Goal: Task Accomplishment & Management: Use online tool/utility

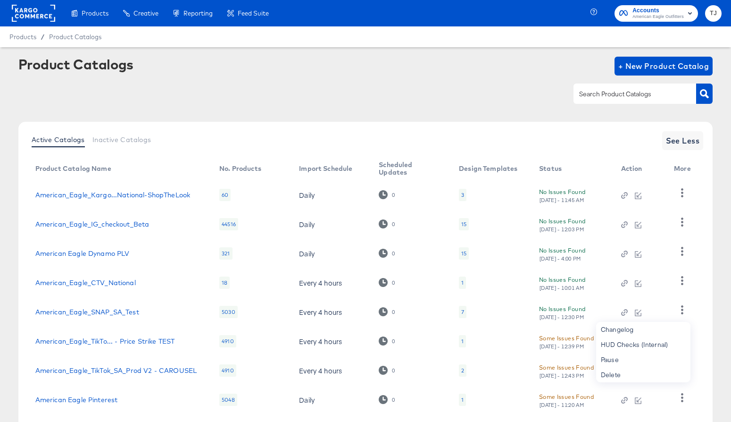
scroll to position [113, 0]
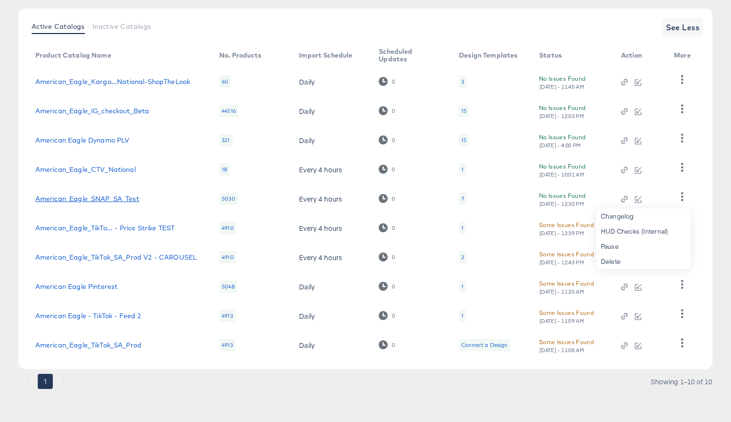
click at [96, 199] on link "American_Eagle_SNAP_SA_Test" at bounding box center [87, 199] width 104 height 8
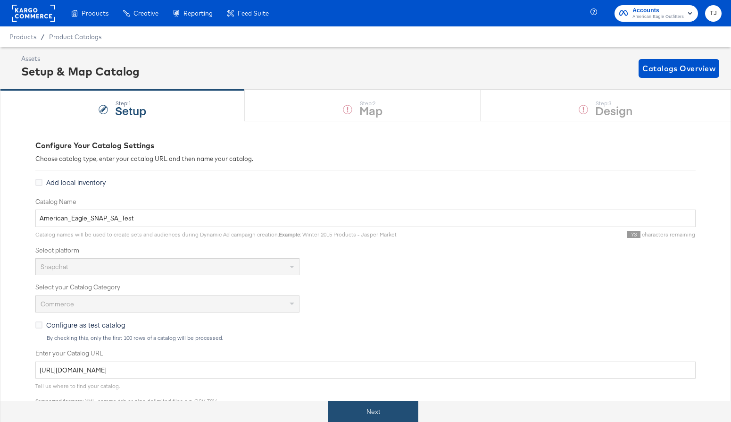
click at [399, 413] on button "Next" at bounding box center [373, 411] width 90 height 21
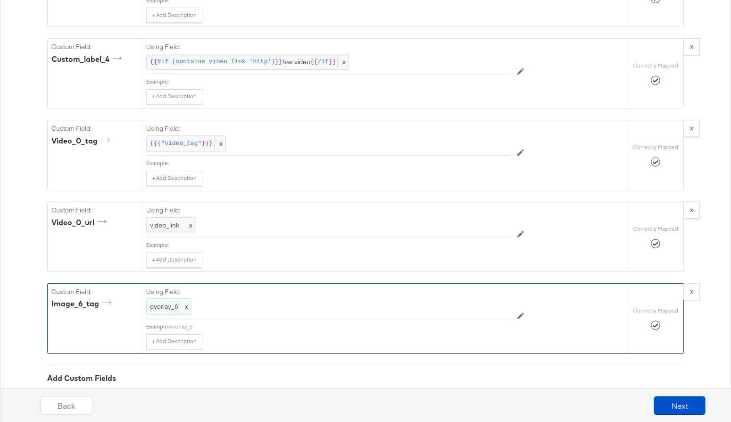
scroll to position [2447, 0]
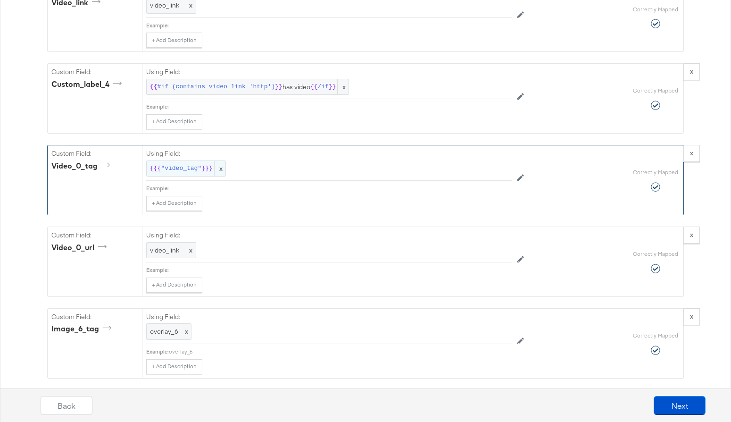
click at [223, 168] on span "x" at bounding box center [219, 169] width 11 height 16
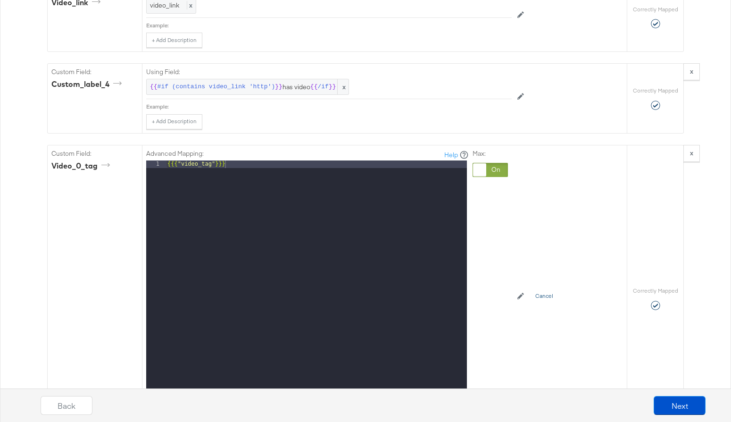
click at [551, 293] on button "Cancel" at bounding box center [544, 296] width 29 height 15
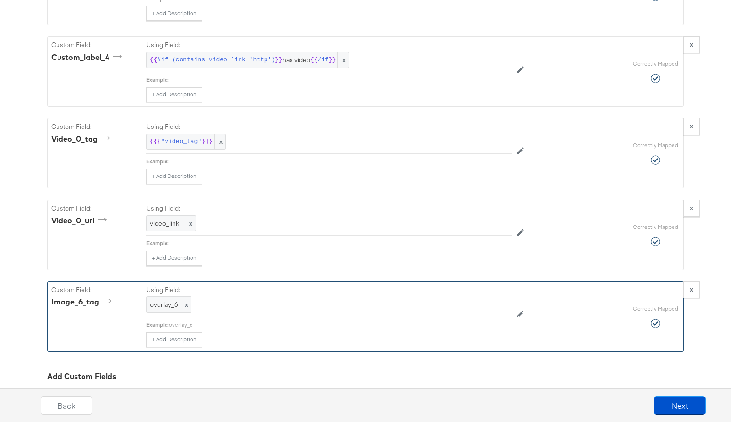
scroll to position [2478, 0]
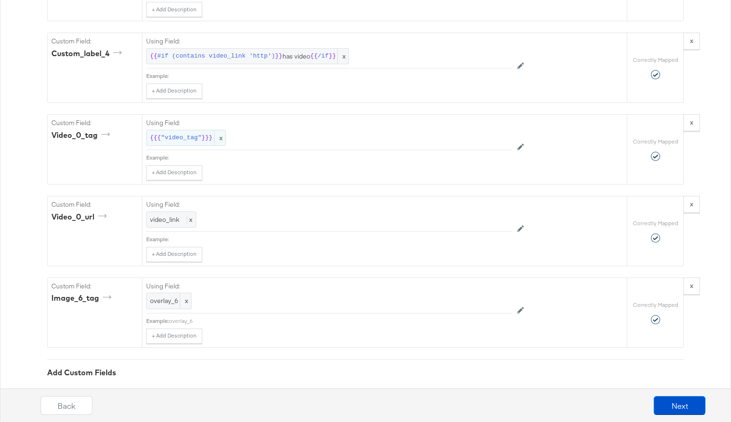
click at [221, 135] on span "x" at bounding box center [219, 138] width 11 height 16
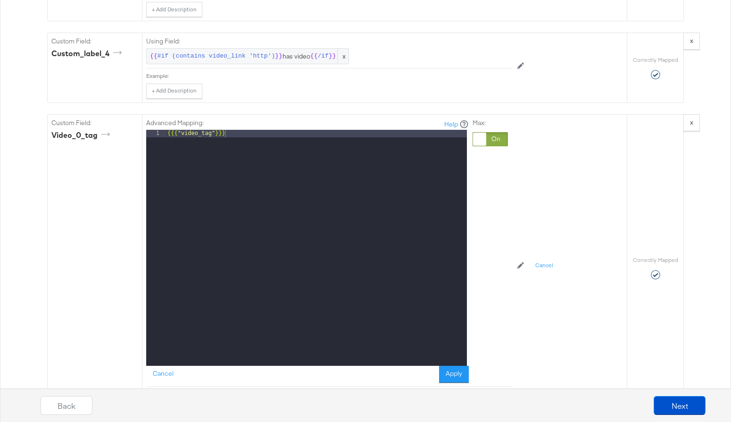
click at [478, 137] on div at bounding box center [479, 139] width 13 height 13
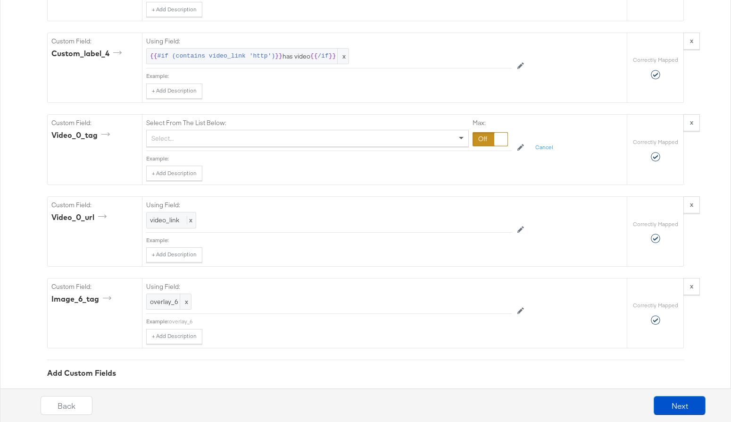
click at [463, 140] on span at bounding box center [463, 138] width 12 height 16
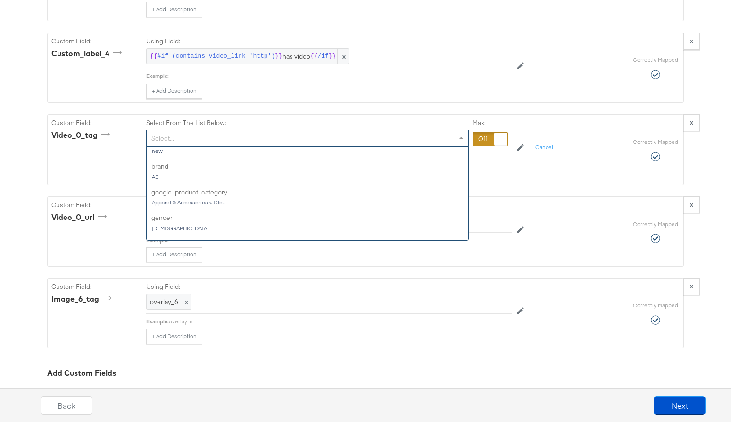
scroll to position [613, 0]
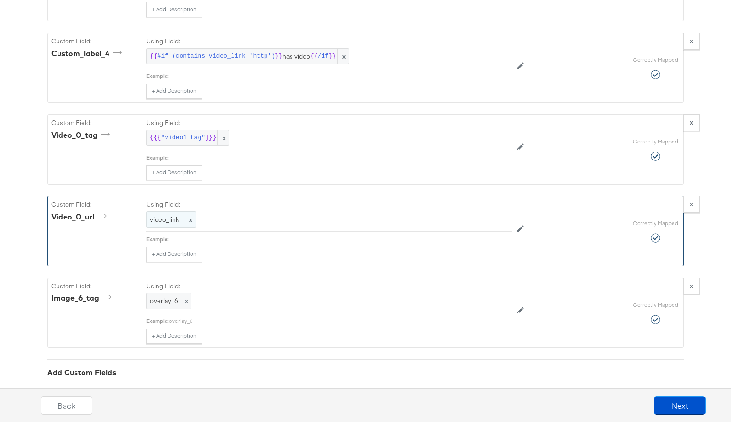
click at [191, 221] on span "x" at bounding box center [190, 219] width 6 height 8
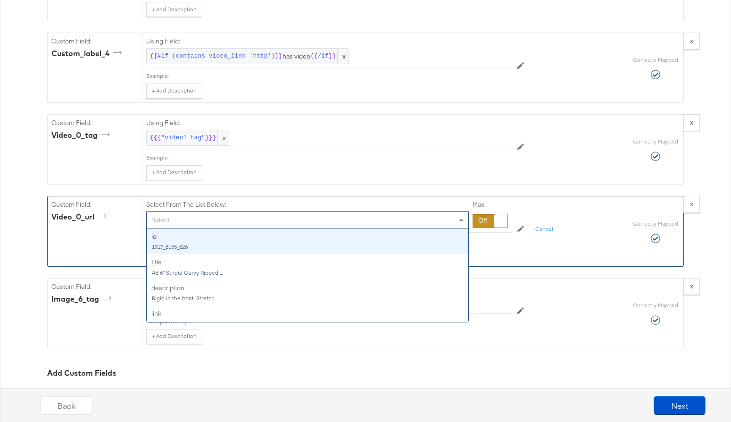
click at [459, 221] on span at bounding box center [463, 220] width 12 height 16
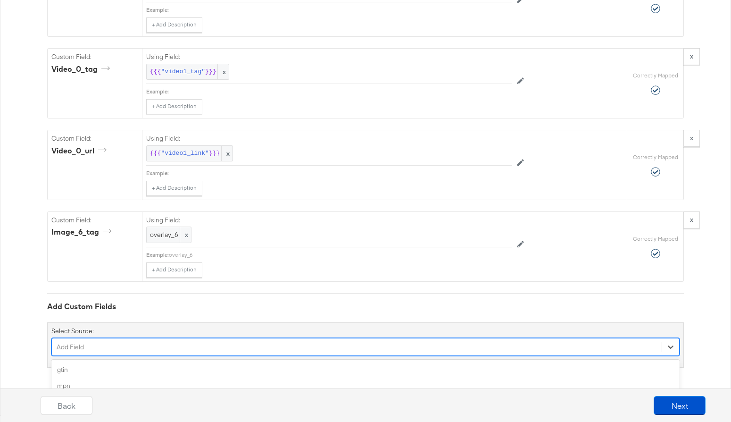
scroll to position [2623, 0]
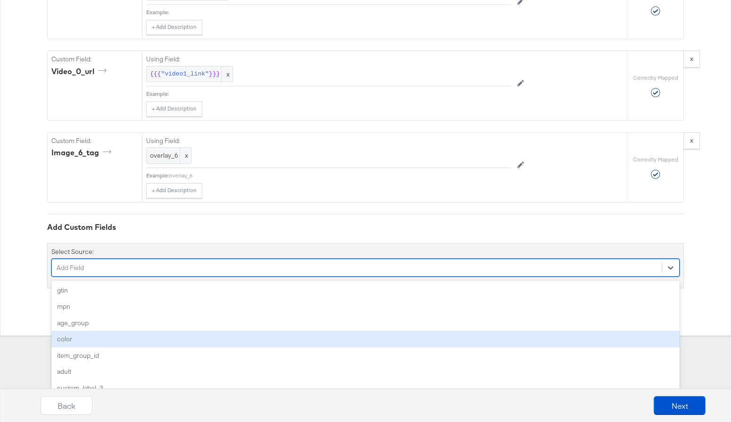
click at [365, 276] on div "option color focused, 4 of 87. 87 results available. Use Up and Down to choose …" at bounding box center [365, 267] width 628 height 18
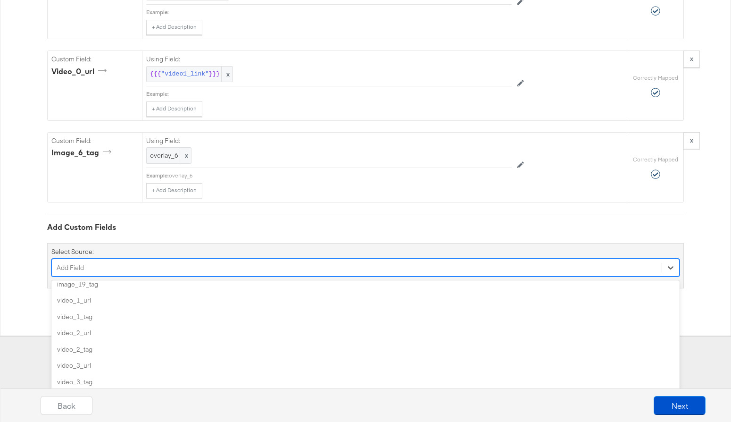
scroll to position [790, 0]
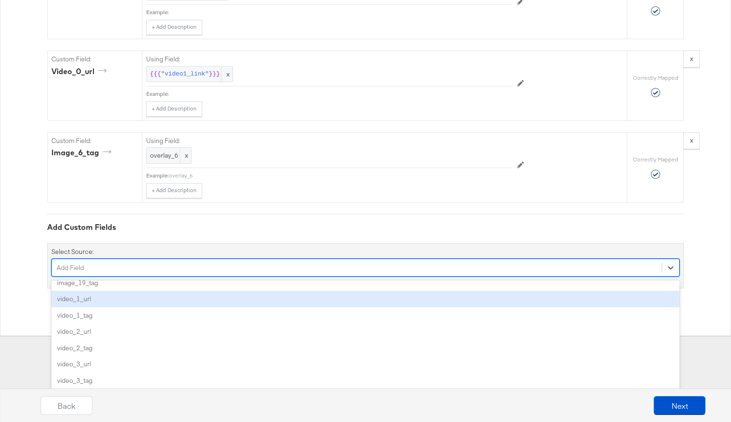
click at [351, 297] on div "video_1_url" at bounding box center [365, 299] width 628 height 17
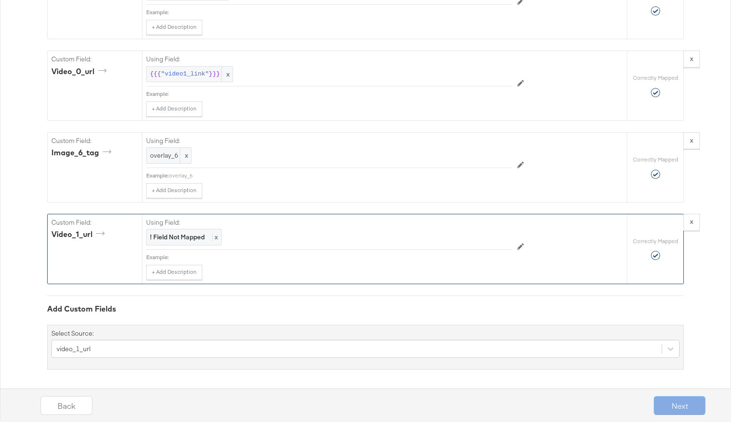
click at [218, 246] on div "Using Field: ! Field Not Mapped x" at bounding box center [329, 231] width 366 height 35
click at [215, 236] on span "x" at bounding box center [215, 237] width 6 height 8
click at [321, 237] on div "Select..." at bounding box center [308, 237] width 322 height 16
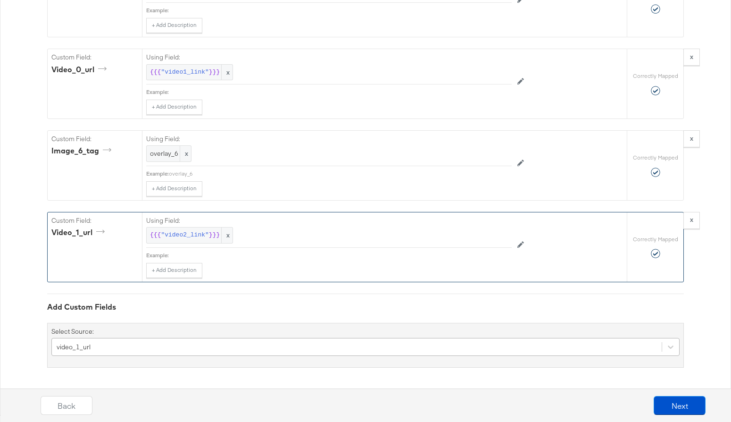
click at [298, 350] on div "video_1_url" at bounding box center [365, 347] width 628 height 18
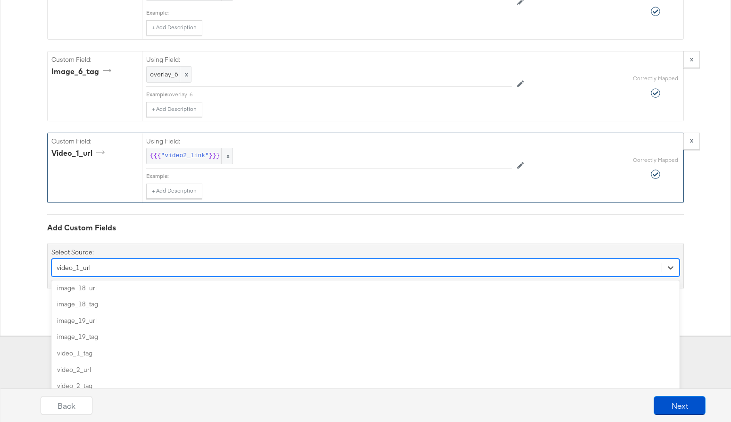
scroll to position [730, 0]
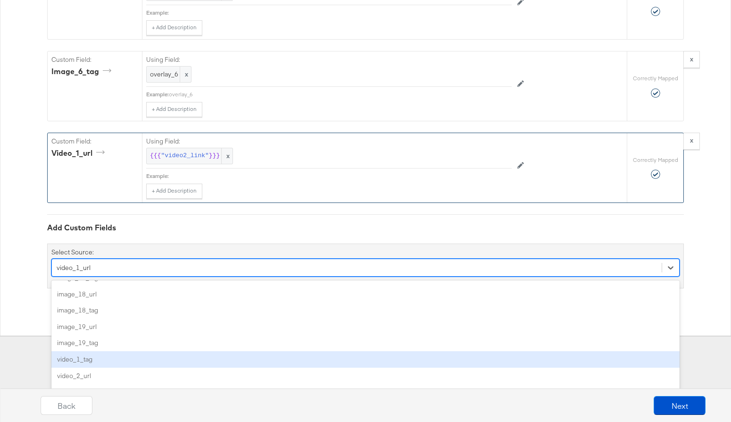
drag, startPoint x: 292, startPoint y: 359, endPoint x: 270, endPoint y: 337, distance: 31.4
click at [292, 358] on div "video_1_tag" at bounding box center [365, 359] width 628 height 17
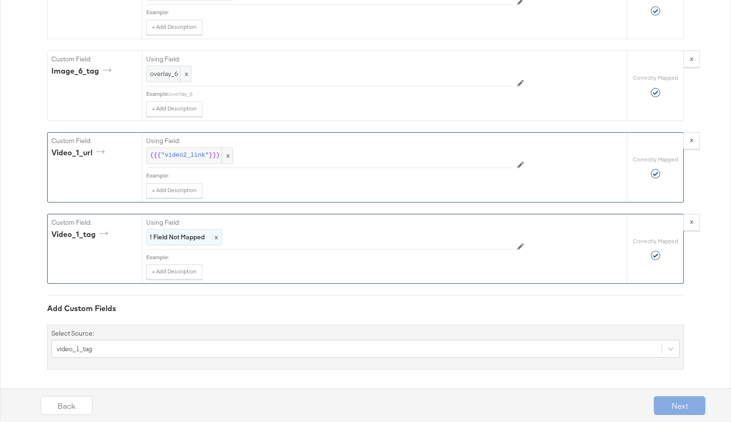
click at [217, 234] on span "x" at bounding box center [215, 237] width 6 height 8
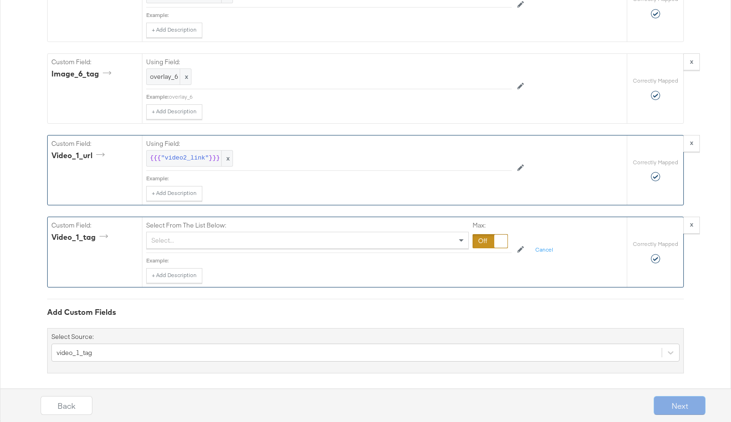
click at [258, 240] on div "Select..." at bounding box center [308, 240] width 322 height 16
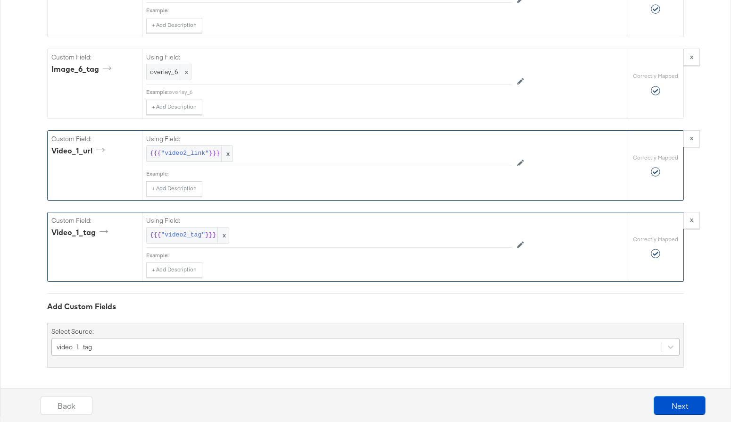
scroll to position [2786, 0]
click at [236, 347] on div "video_1_tag" at bounding box center [365, 347] width 628 height 18
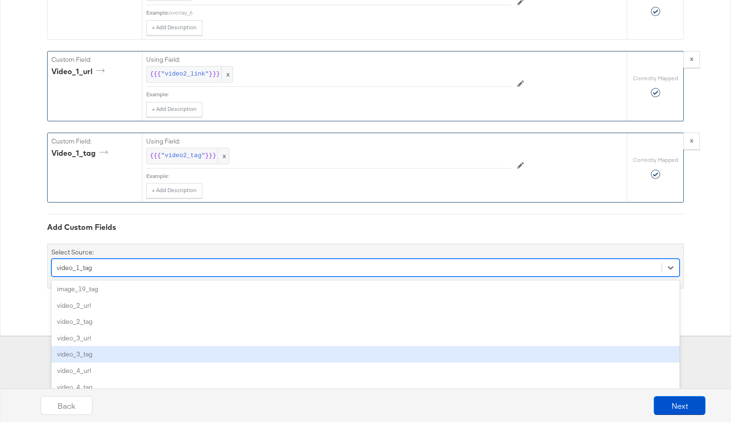
scroll to position [766, 0]
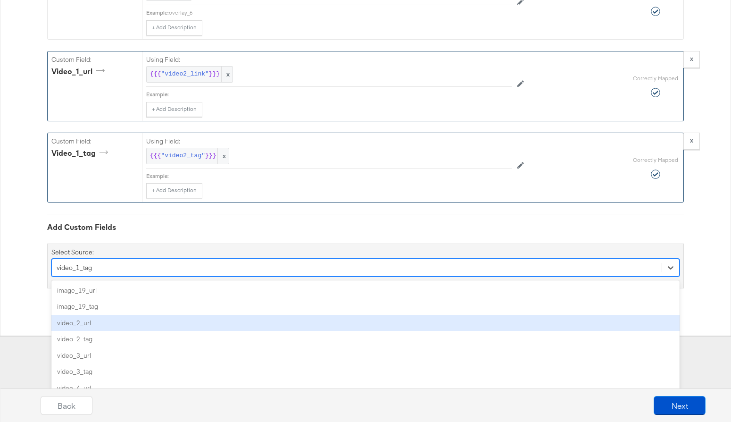
click at [214, 324] on div "video_2_url" at bounding box center [365, 323] width 628 height 17
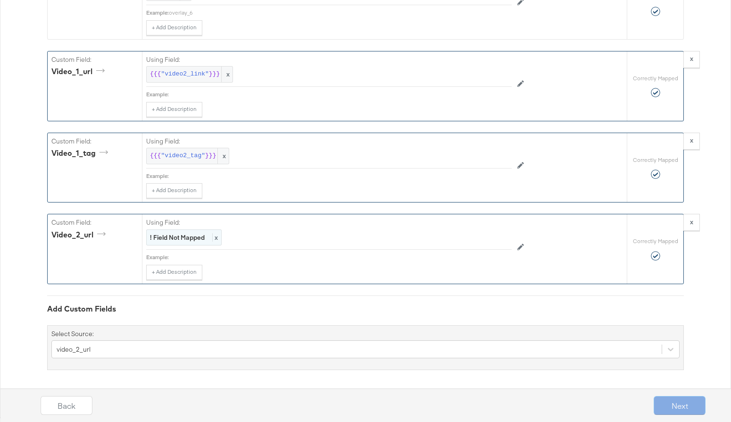
click at [219, 237] on div "! Field Not Mapped x" at bounding box center [183, 237] width 75 height 17
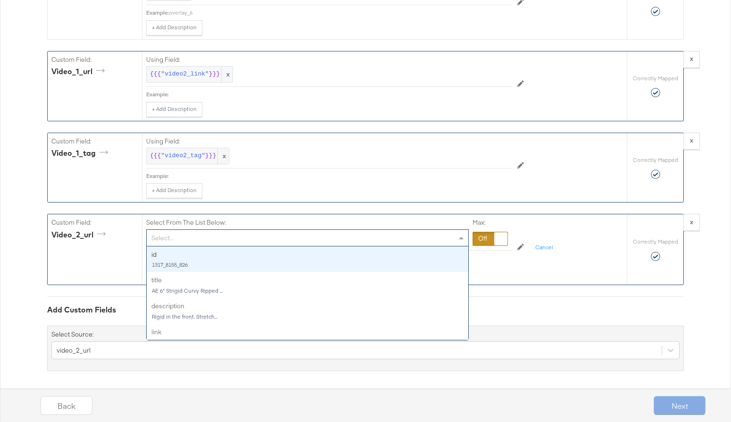
click at [240, 240] on div "Select..." at bounding box center [308, 238] width 322 height 16
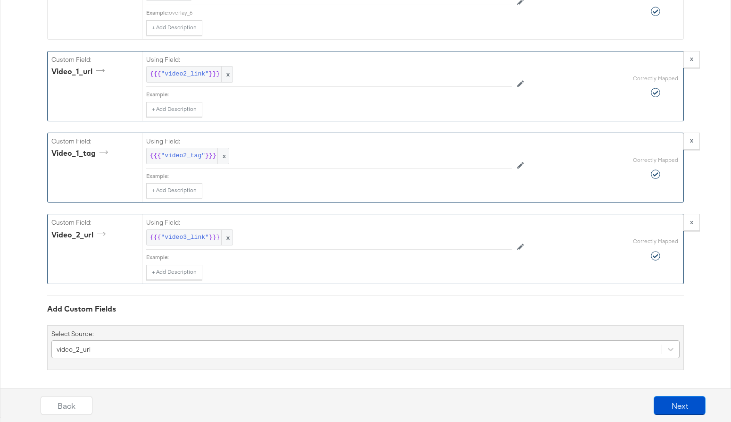
scroll to position [2868, 0]
click at [230, 350] on div "video_2_url" at bounding box center [365, 347] width 628 height 18
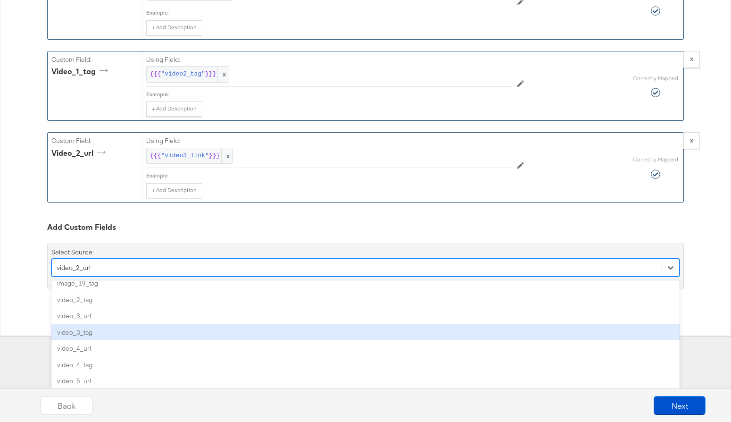
scroll to position [788, 0]
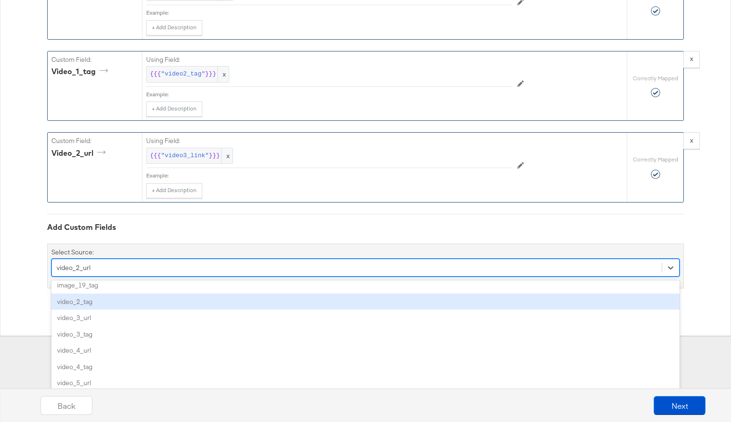
click at [153, 301] on div "video_2_tag" at bounding box center [365, 301] width 628 height 17
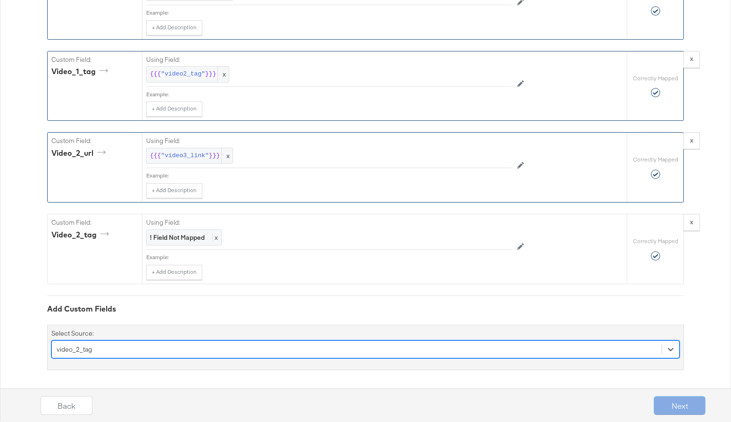
scroll to position [2870, 0]
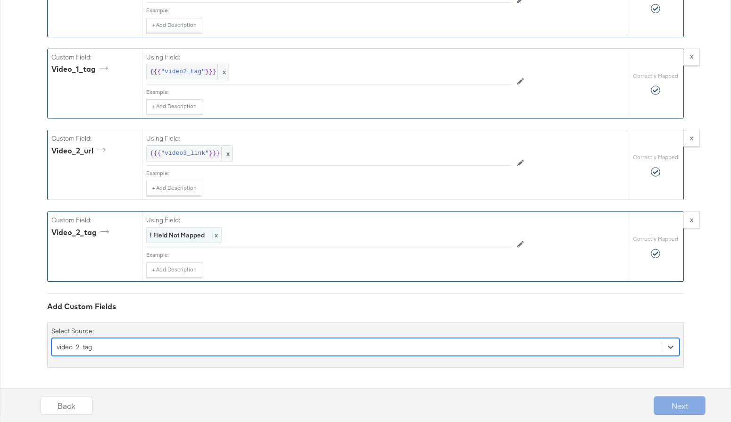
click at [218, 234] on span "x" at bounding box center [215, 235] width 6 height 8
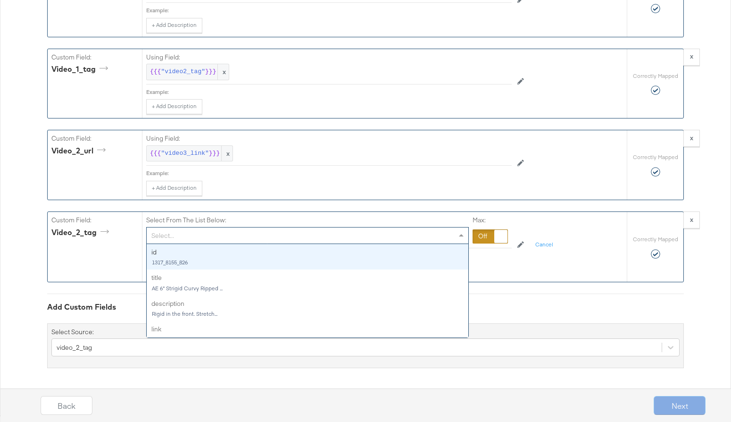
click at [219, 234] on div "Select..." at bounding box center [308, 235] width 322 height 16
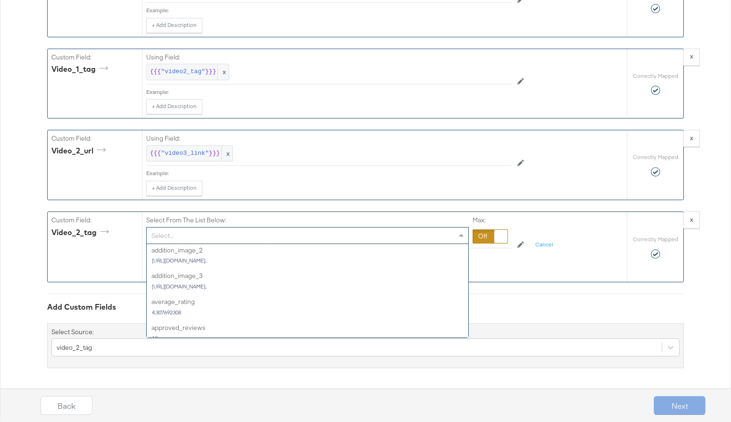
scroll to position [613, 0]
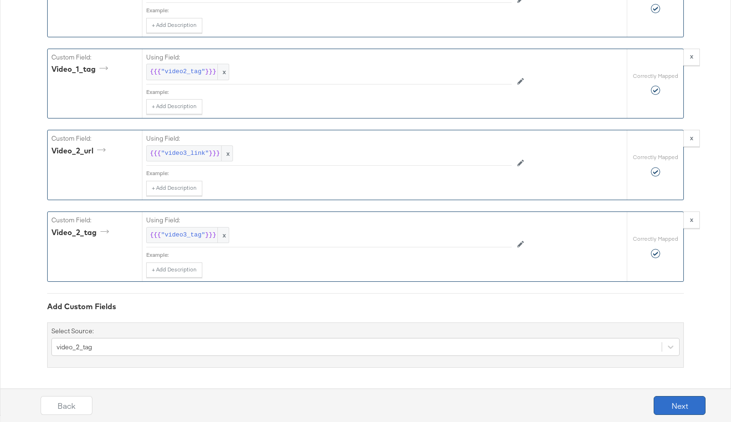
click at [685, 401] on button "Next" at bounding box center [680, 405] width 52 height 19
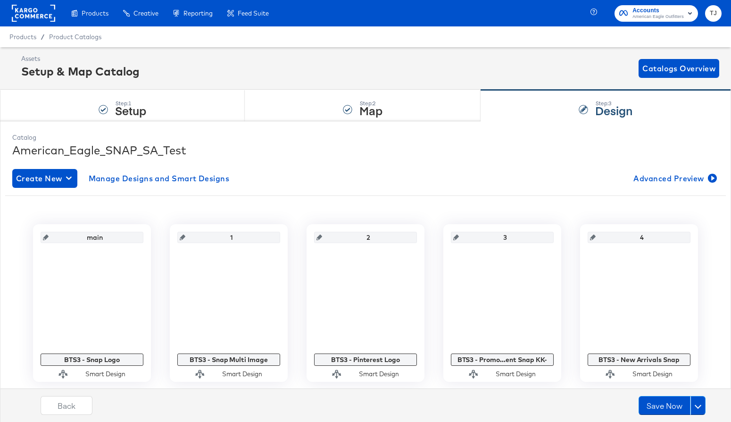
scroll to position [1, 0]
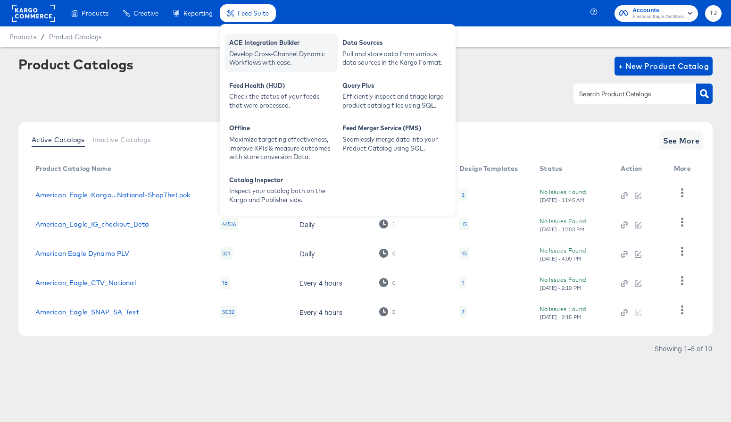
click at [258, 60] on div "Develop Cross-Channel Dynamic Workflows with ease." at bounding box center [281, 58] width 104 height 17
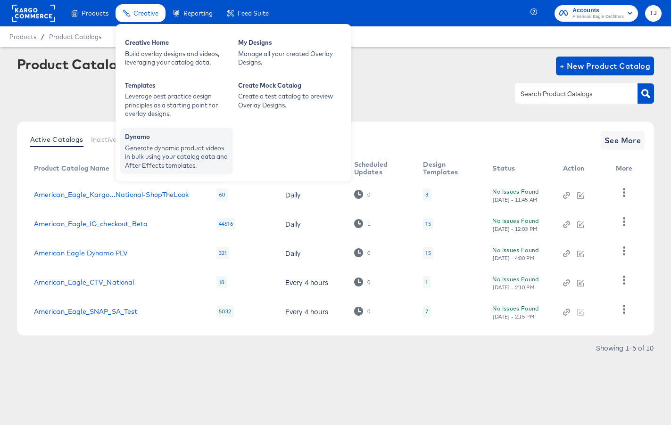
click at [150, 152] on div "Generate dynamic product videos in bulk using your catalog data and After Effec…" at bounding box center [177, 157] width 104 height 26
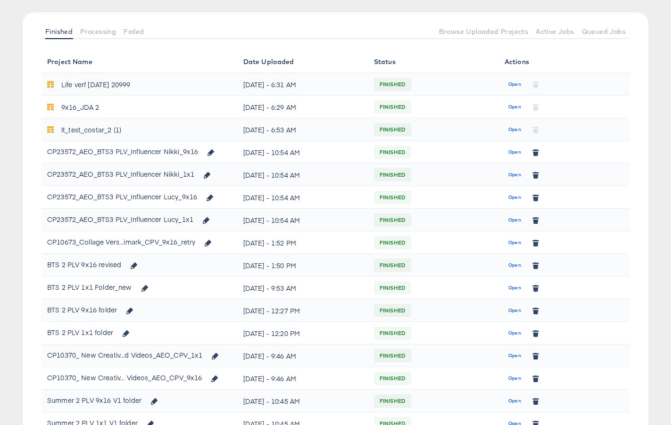
scroll to position [95, 0]
click at [514, 266] on span "Open" at bounding box center [514, 265] width 13 height 8
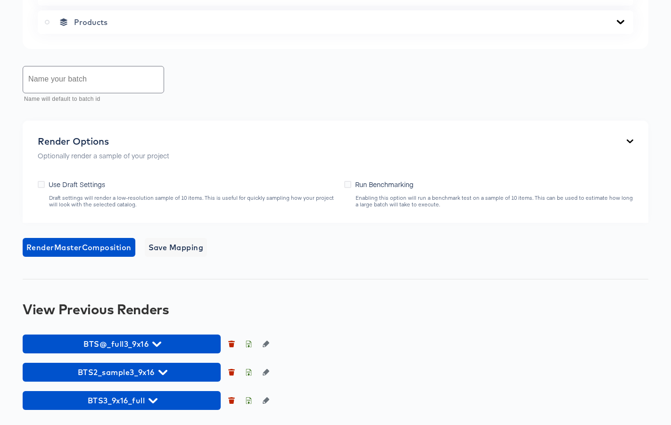
scroll to position [701, 0]
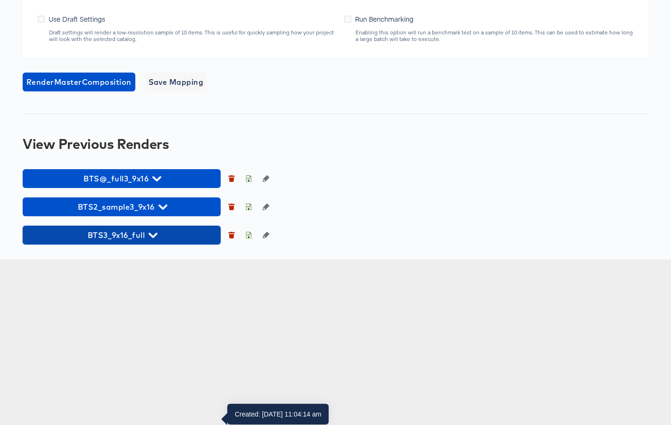
click at [155, 240] on icon "button" at bounding box center [153, 235] width 9 height 9
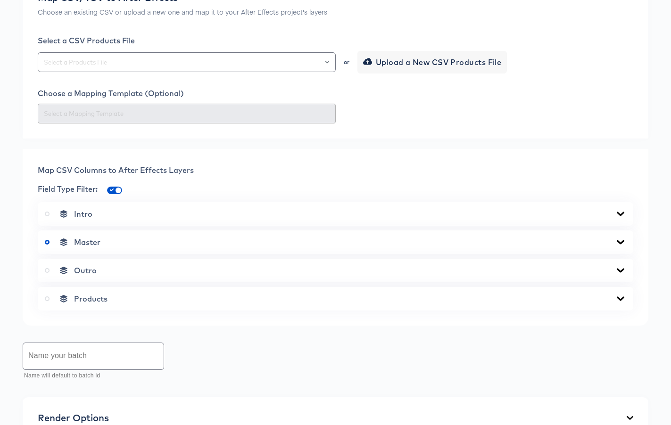
scroll to position [0, 0]
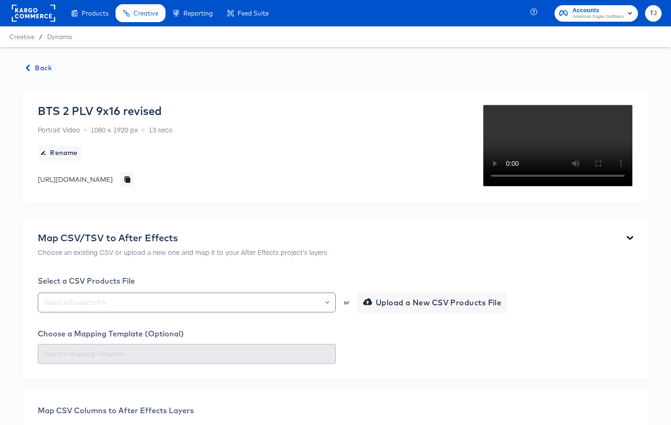
click at [43, 68] on span "Back" at bounding box center [38, 68] width 25 height 12
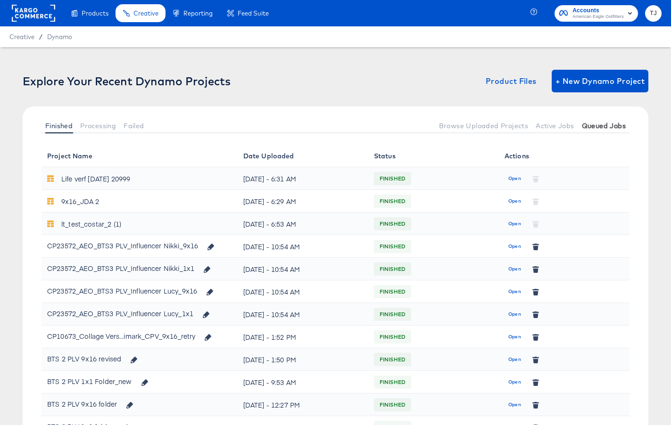
click at [621, 127] on span "Queued Jobs" at bounding box center [604, 126] width 44 height 8
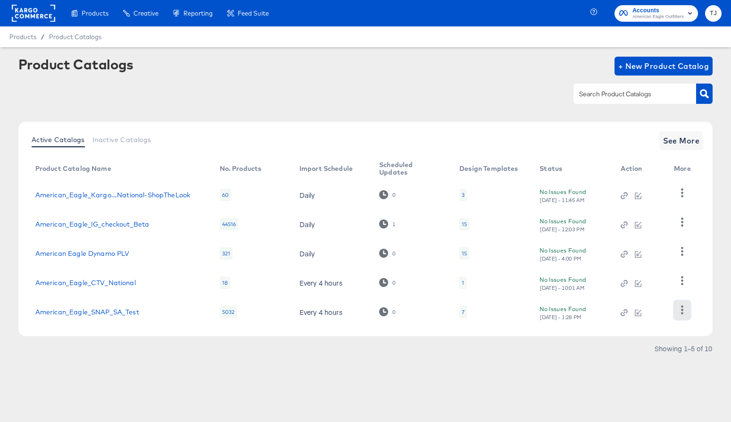
click at [683, 312] on icon "button" at bounding box center [682, 309] width 9 height 9
click at [647, 258] on div "HUD Checks (Internal)" at bounding box center [643, 262] width 94 height 15
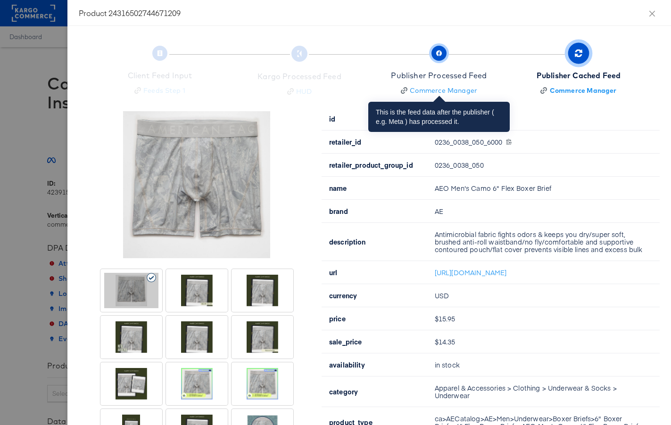
click at [438, 53] on icon "button" at bounding box center [439, 53] width 6 height 6
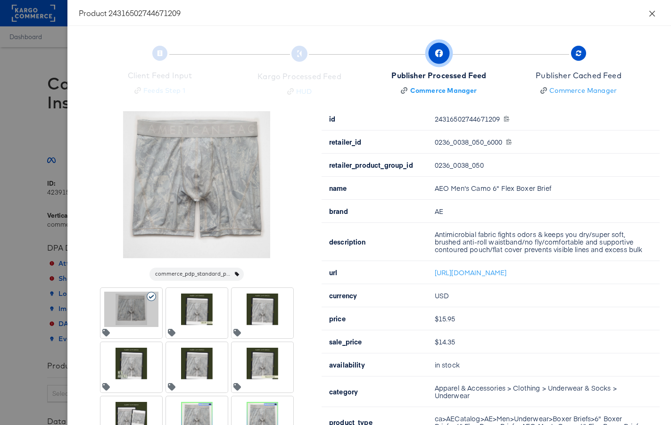
click at [651, 11] on icon "close" at bounding box center [653, 14] width 8 height 8
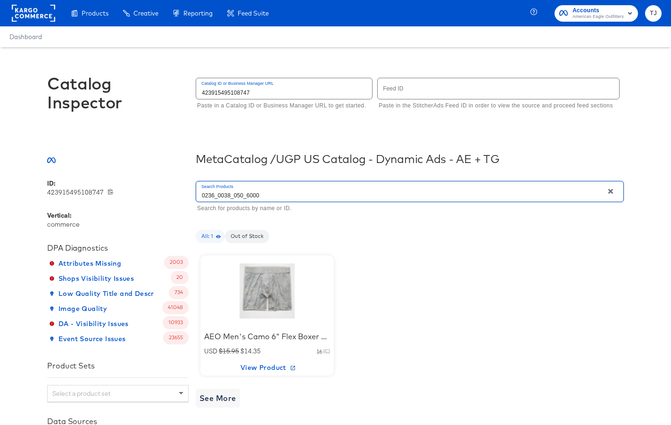
click at [339, 192] on input "0236_0038_050_6000" at bounding box center [399, 192] width 407 height 20
drag, startPoint x: 330, startPoint y: 196, endPoint x: 176, endPoint y: 176, distance: 155.0
click at [177, 176] on div "Meta Catalog / UGP US Catalog - Dynamic Ads - AE + TG ID: 423915495108747 42391…" at bounding box center [335, 377] width 577 height 456
click at [275, 309] on div at bounding box center [267, 291] width 80 height 59
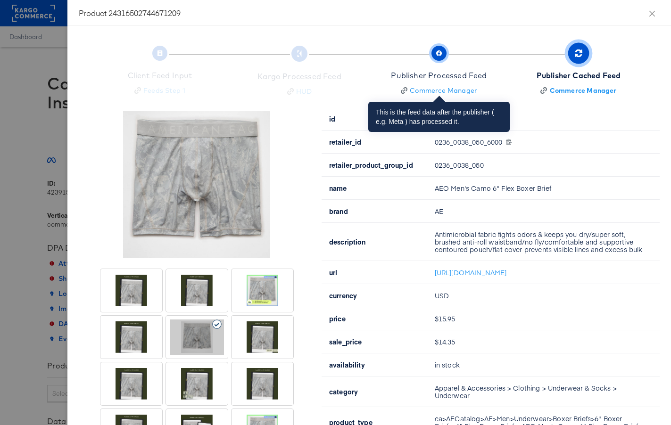
click at [441, 52] on icon "button" at bounding box center [439, 53] width 6 height 6
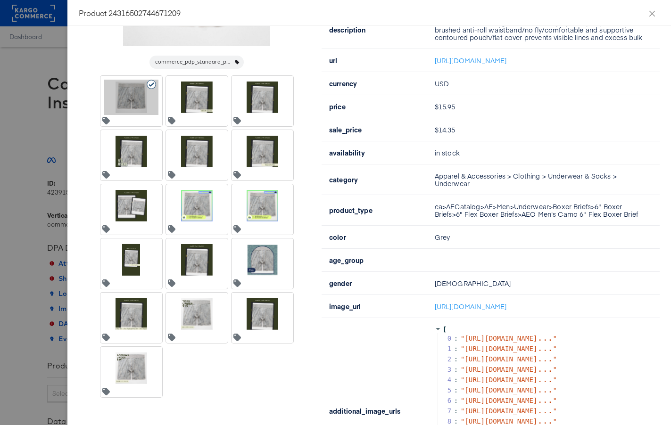
scroll to position [248, 0]
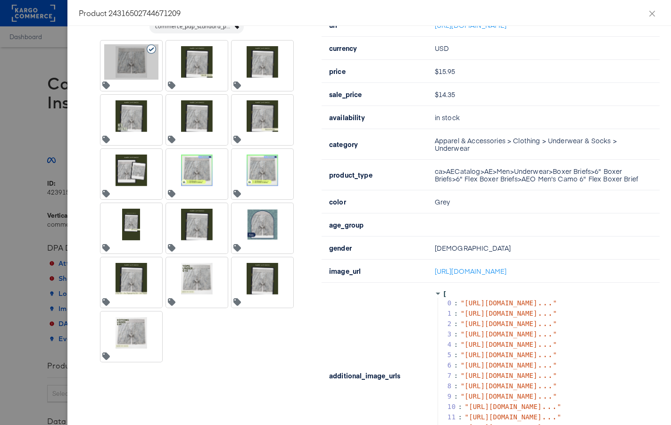
click at [190, 282] on div at bounding box center [197, 278] width 54 height 35
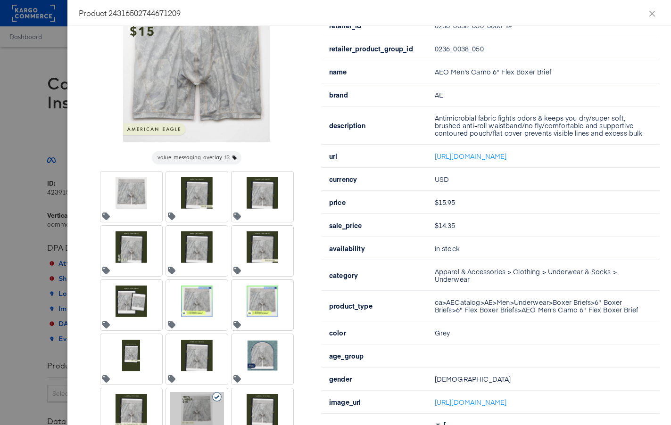
scroll to position [117, 0]
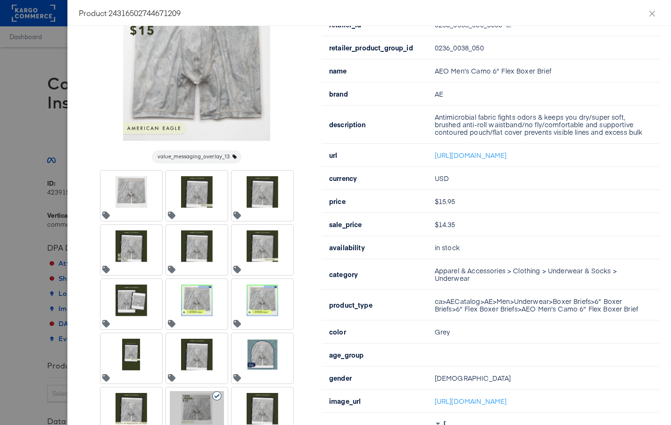
click at [200, 256] on div at bounding box center [197, 246] width 54 height 35
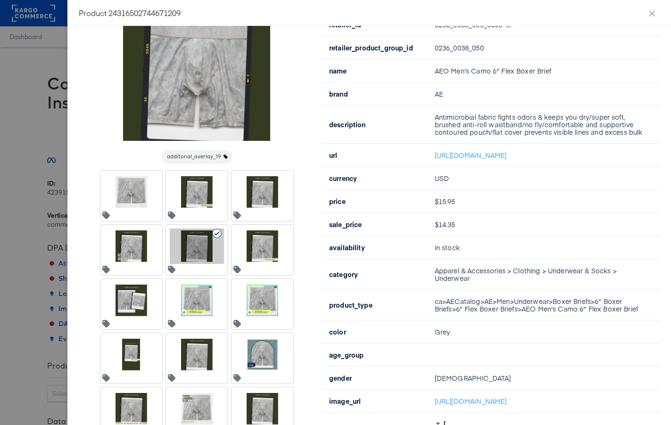
click at [188, 190] on div at bounding box center [197, 192] width 54 height 35
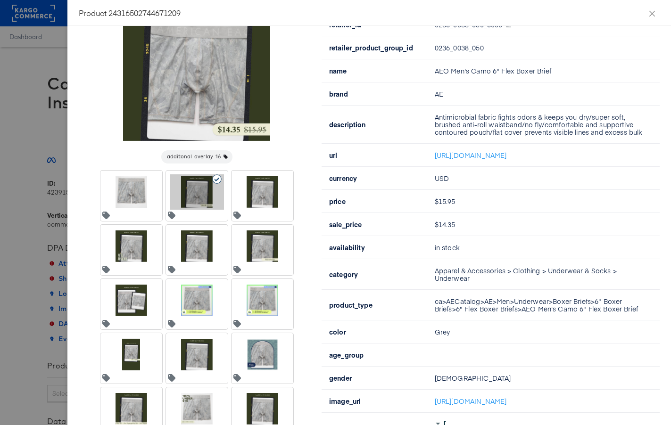
drag, startPoint x: 256, startPoint y: 190, endPoint x: 244, endPoint y: 202, distance: 16.7
click at [256, 190] on div at bounding box center [262, 192] width 54 height 35
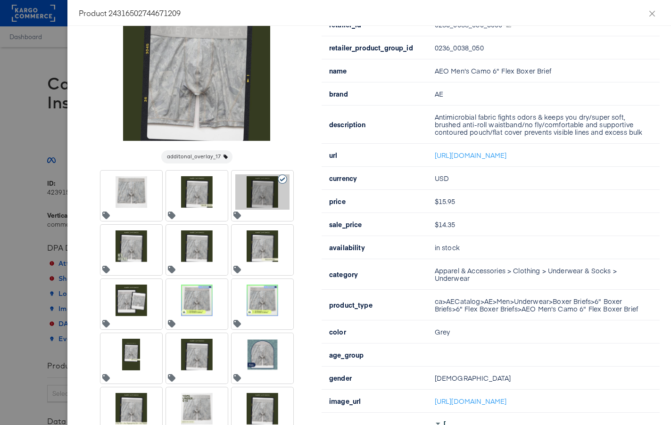
drag, startPoint x: 134, startPoint y: 263, endPoint x: 131, endPoint y: 295, distance: 32.2
click at [134, 266] on div at bounding box center [131, 246] width 58 height 39
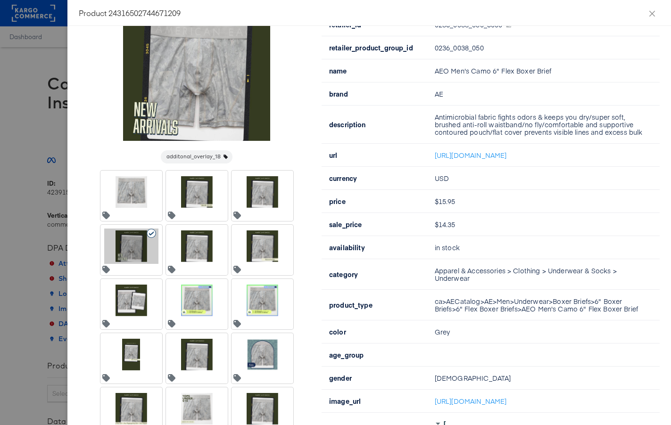
click at [131, 307] on div at bounding box center [131, 300] width 54 height 35
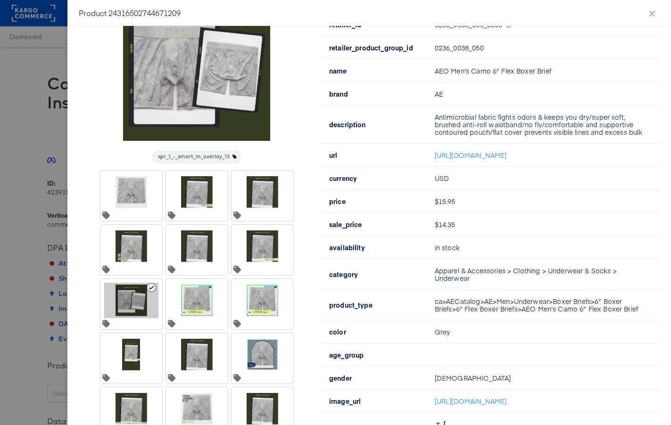
click at [126, 378] on div at bounding box center [131, 358] width 62 height 50
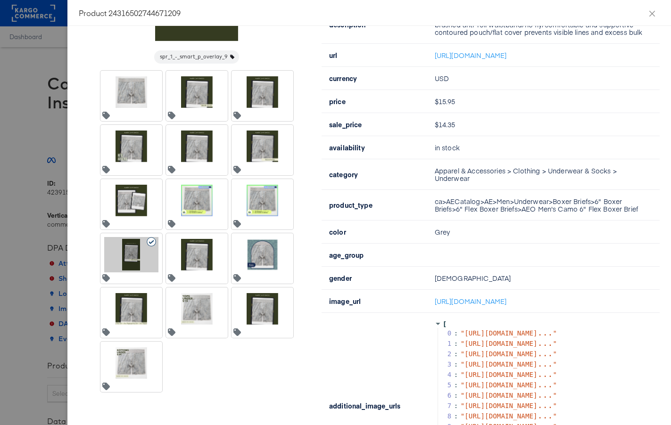
scroll to position [223, 0]
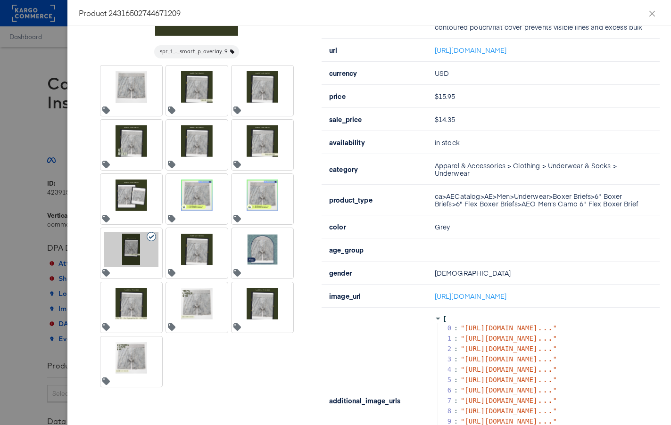
click at [136, 350] on div at bounding box center [131, 358] width 54 height 35
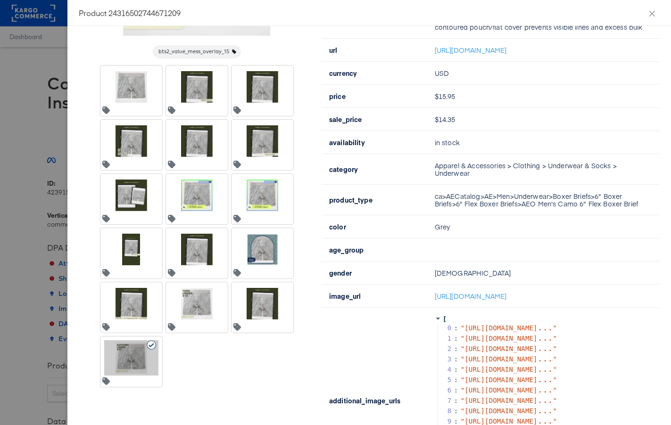
click at [134, 306] on div at bounding box center [131, 303] width 54 height 35
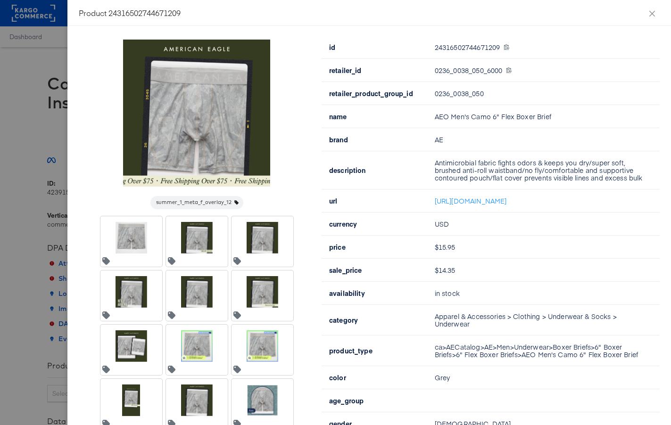
scroll to position [69, 0]
